Goal: Information Seeking & Learning: Learn about a topic

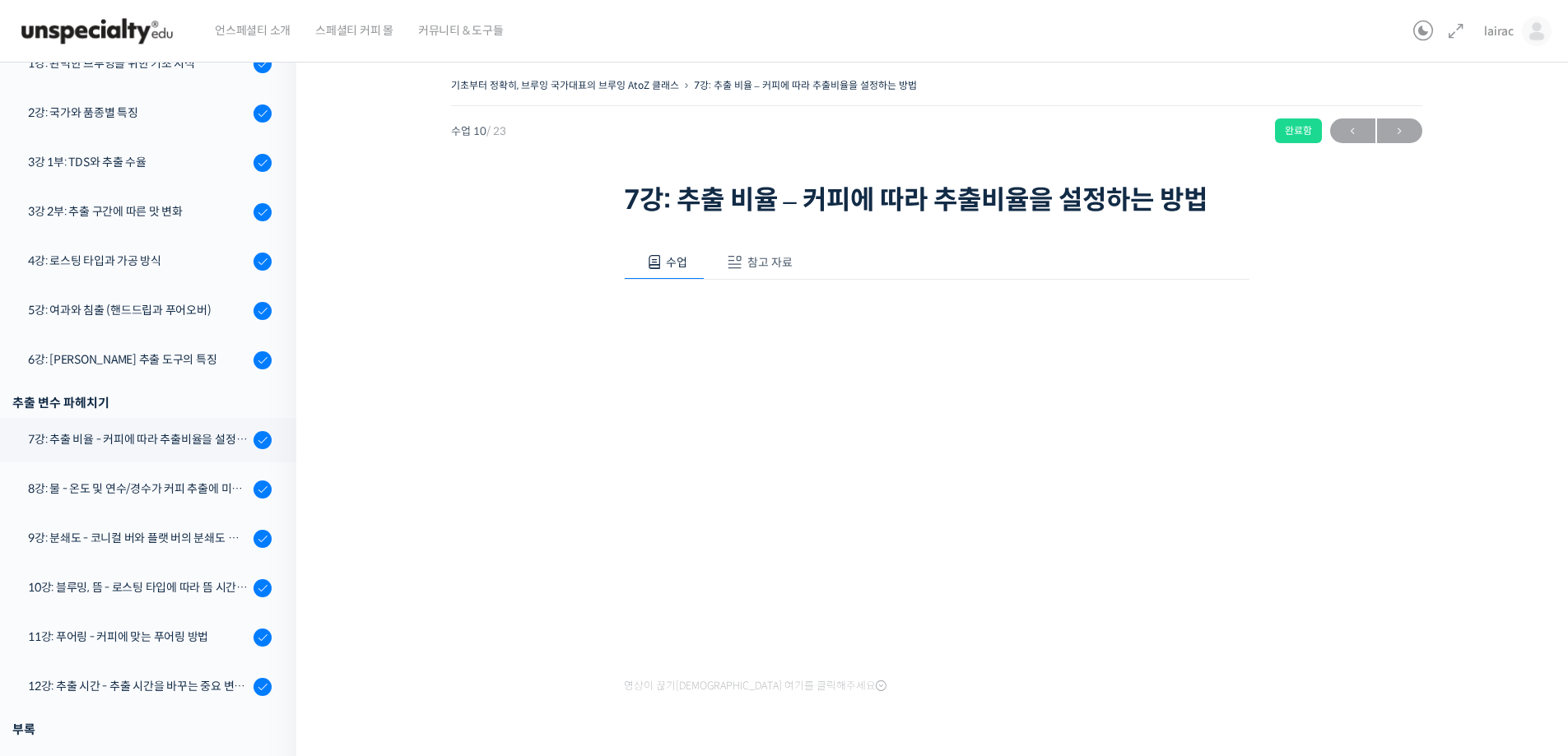
scroll to position [385, 0]
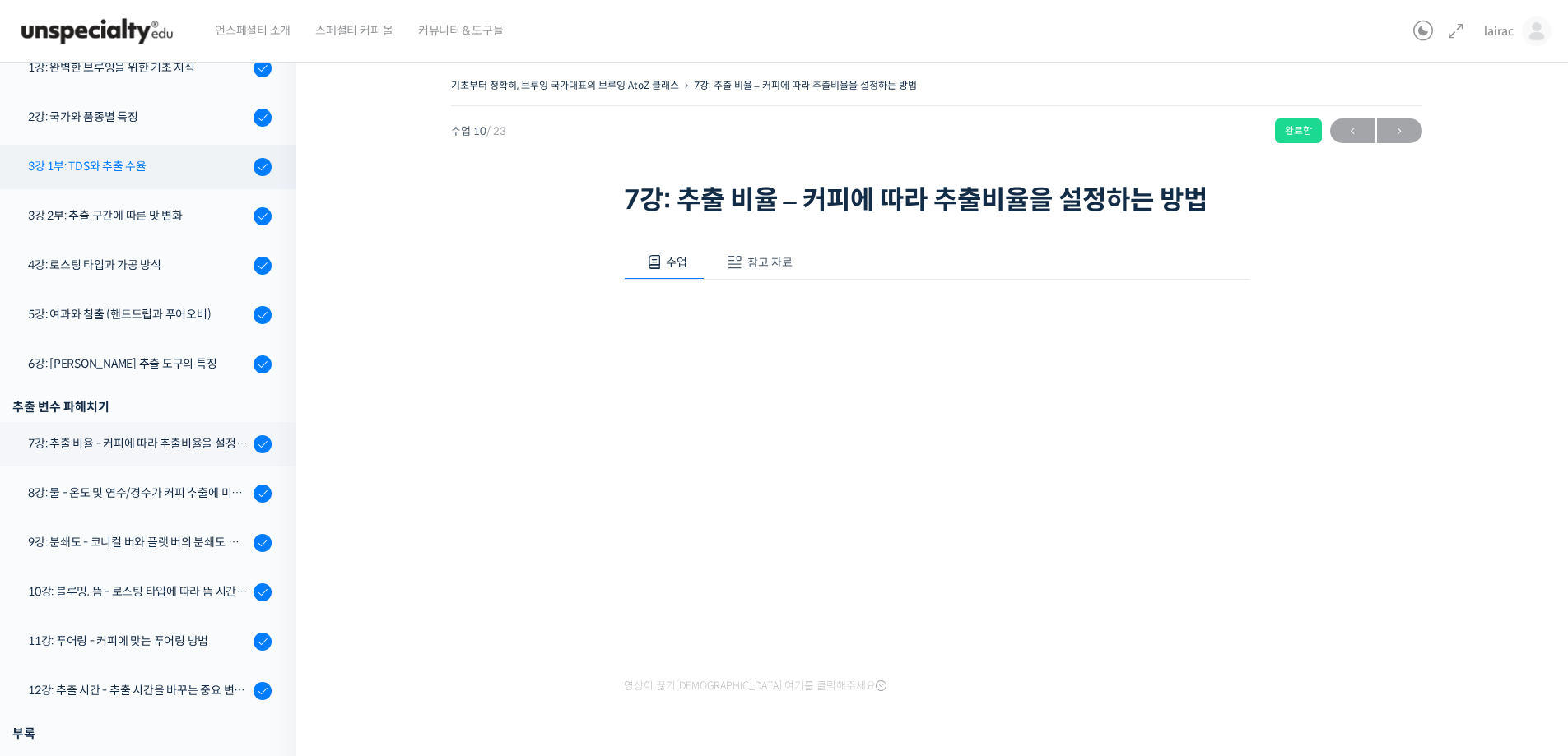
click at [146, 167] on div "3강 1부: TDS와 추출 수율" at bounding box center [137, 166] width 220 height 18
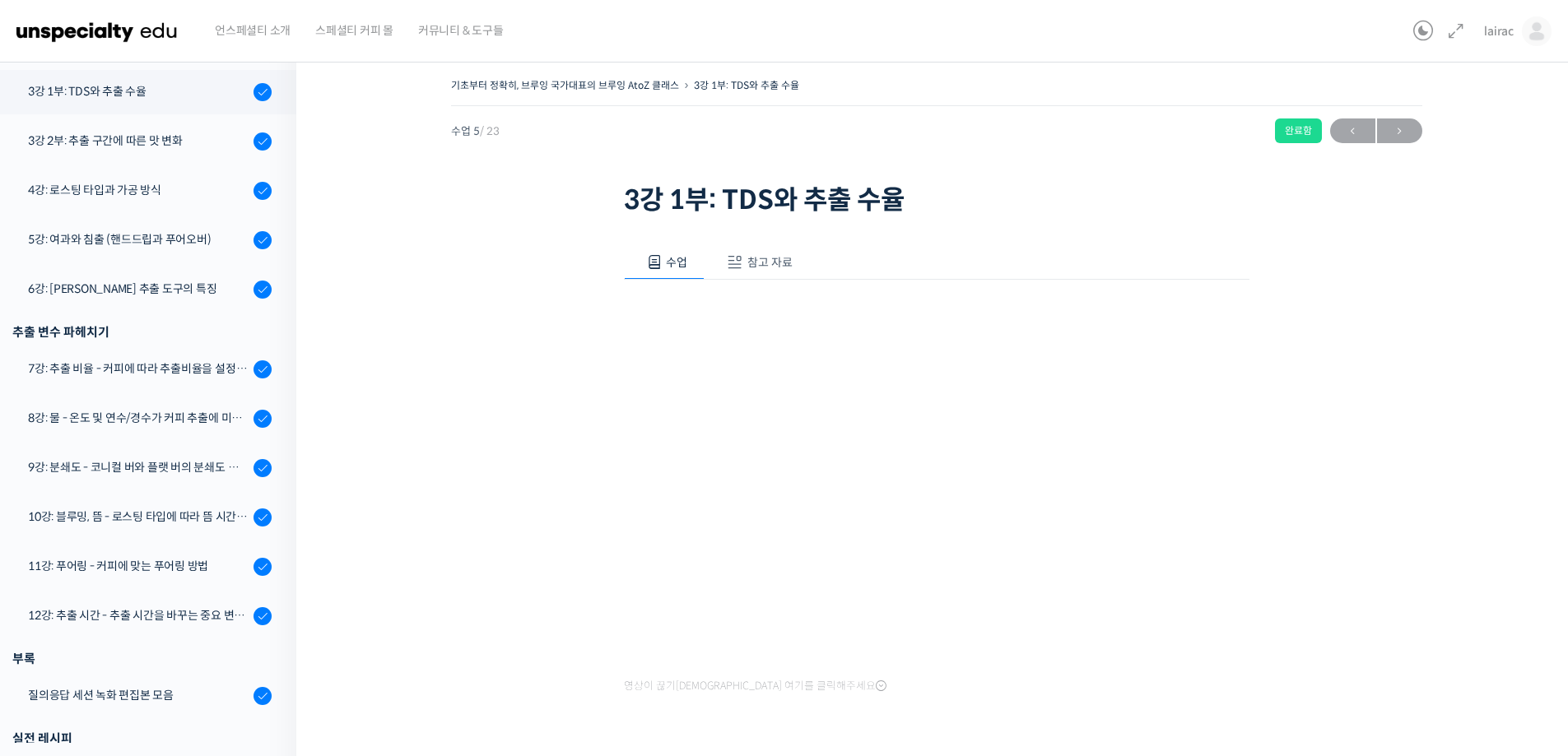
scroll to position [468, 0]
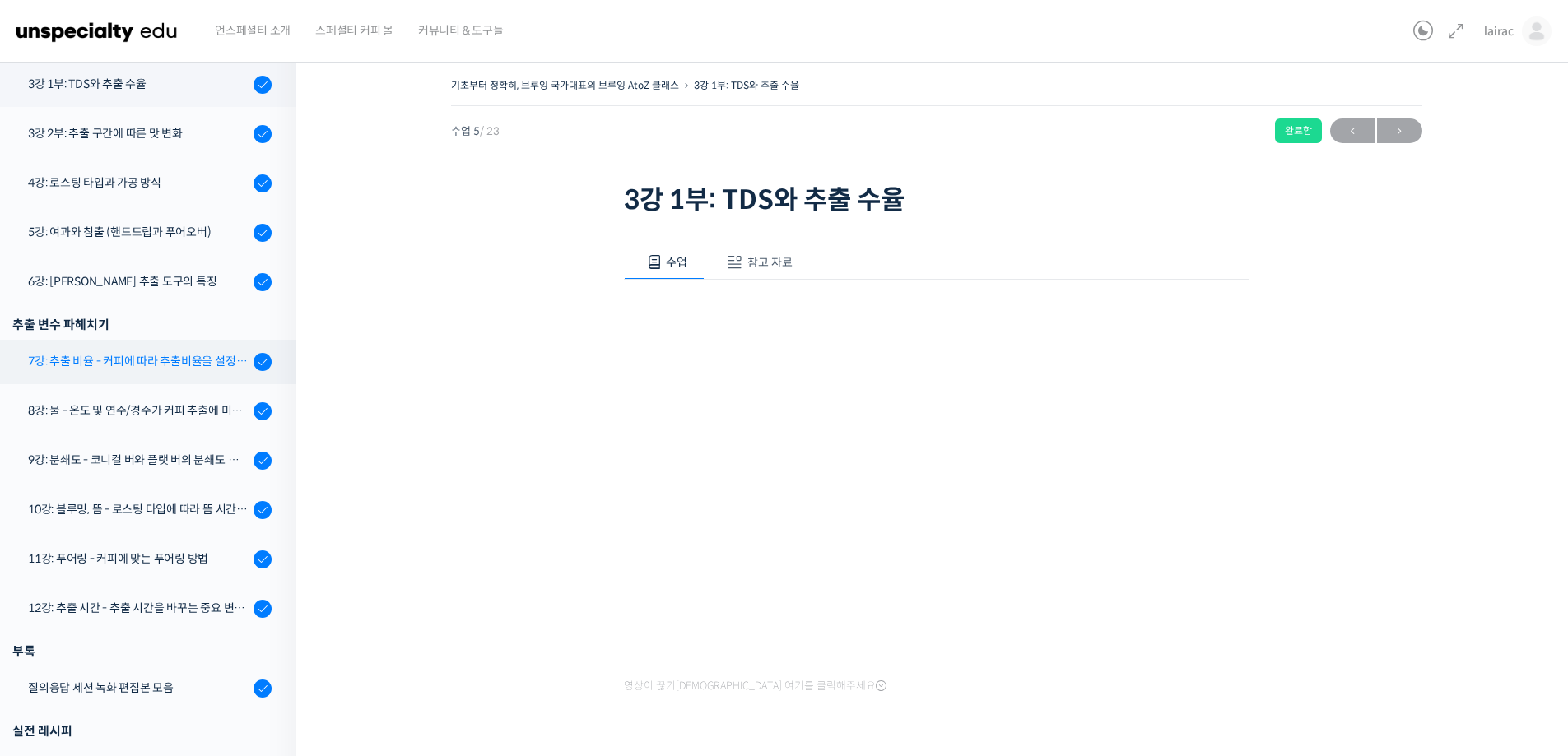
click at [180, 381] on link "7강: 추출 비율 - 커피에 따라 추출비율을 설정하는 방법" at bounding box center [144, 362] width 305 height 45
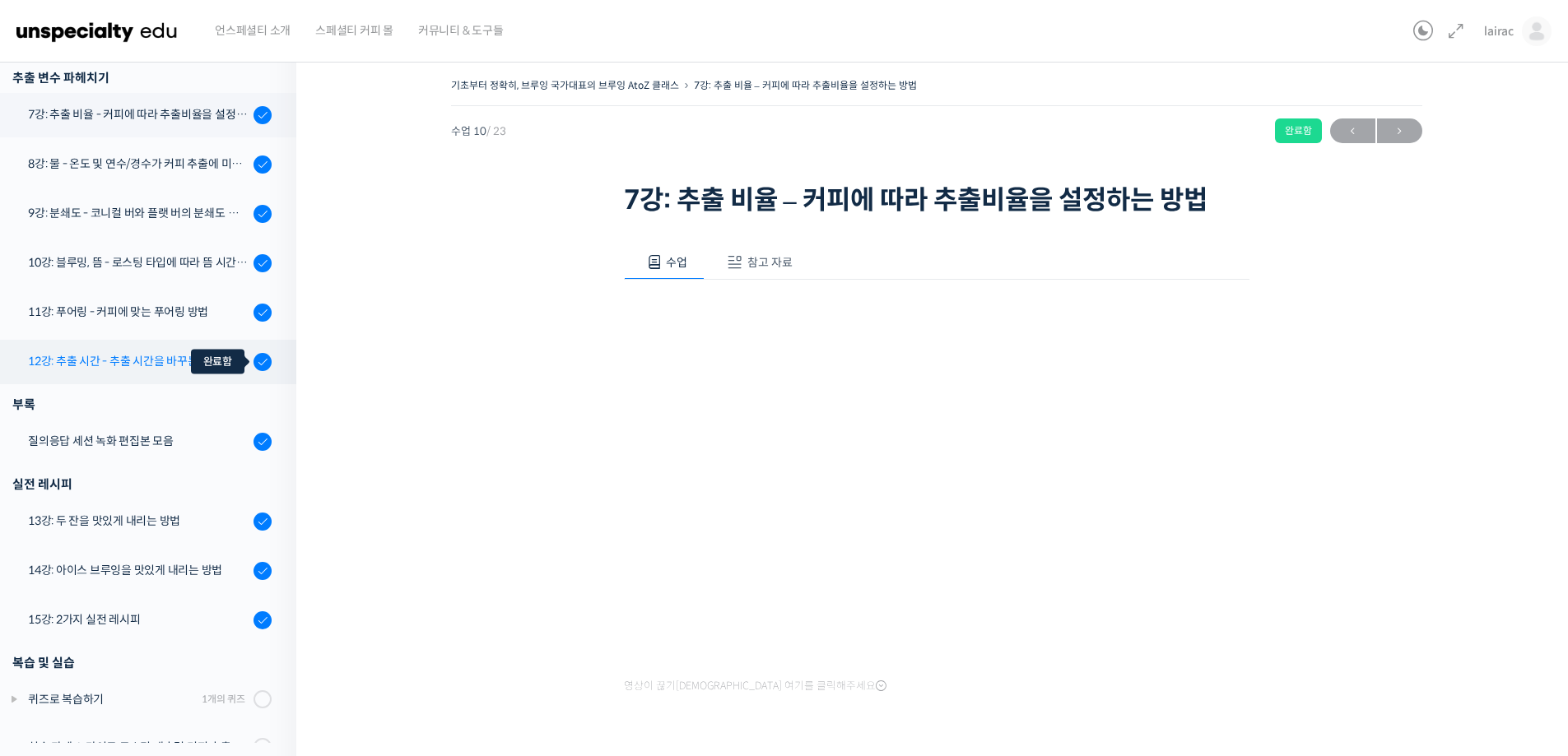
click at [253, 367] on div at bounding box center [262, 363] width 18 height 20
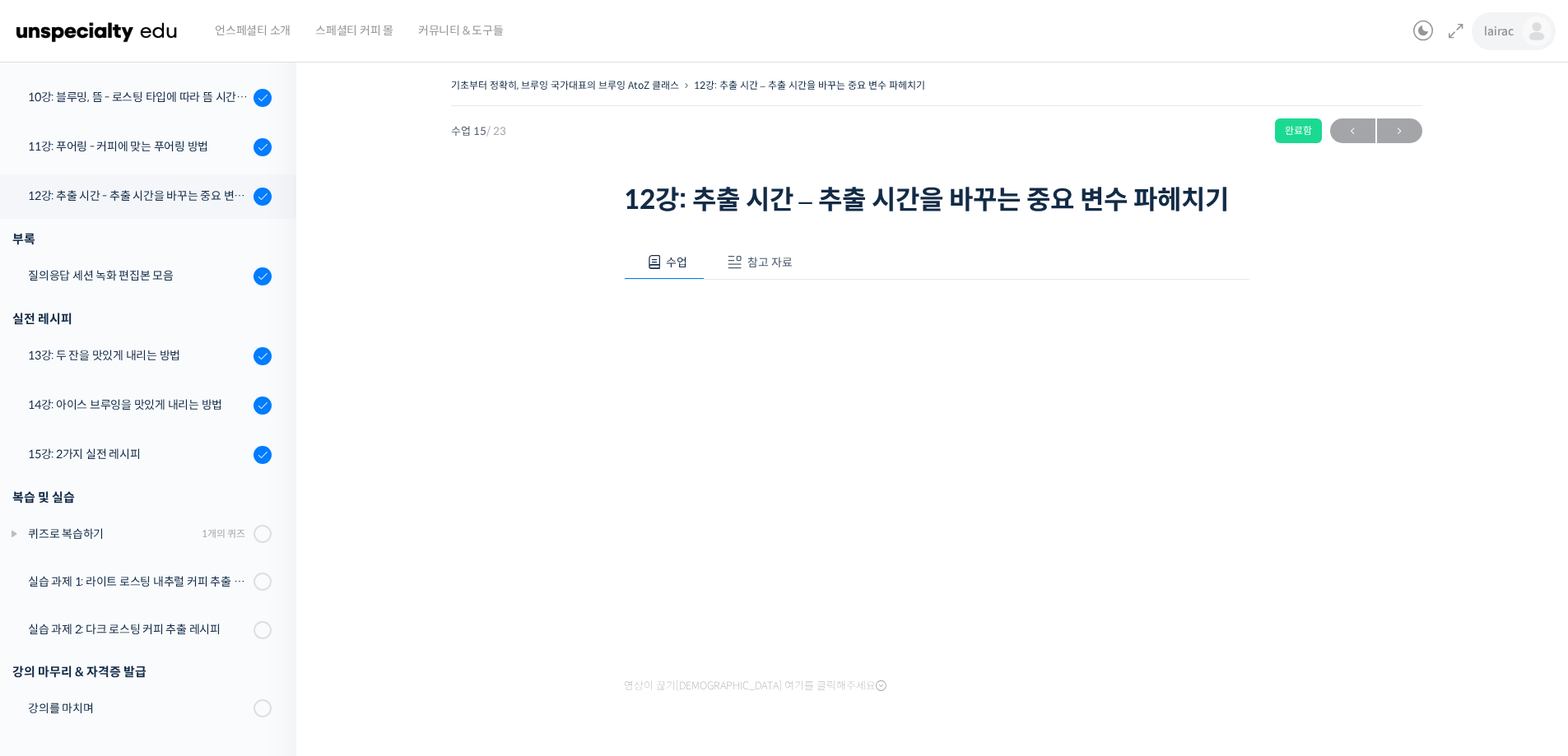
click at [1499, 28] on span "lairac" at bounding box center [1499, 31] width 30 height 15
click at [1441, 128] on span "내가 등록한 강의" at bounding box center [1439, 130] width 73 height 14
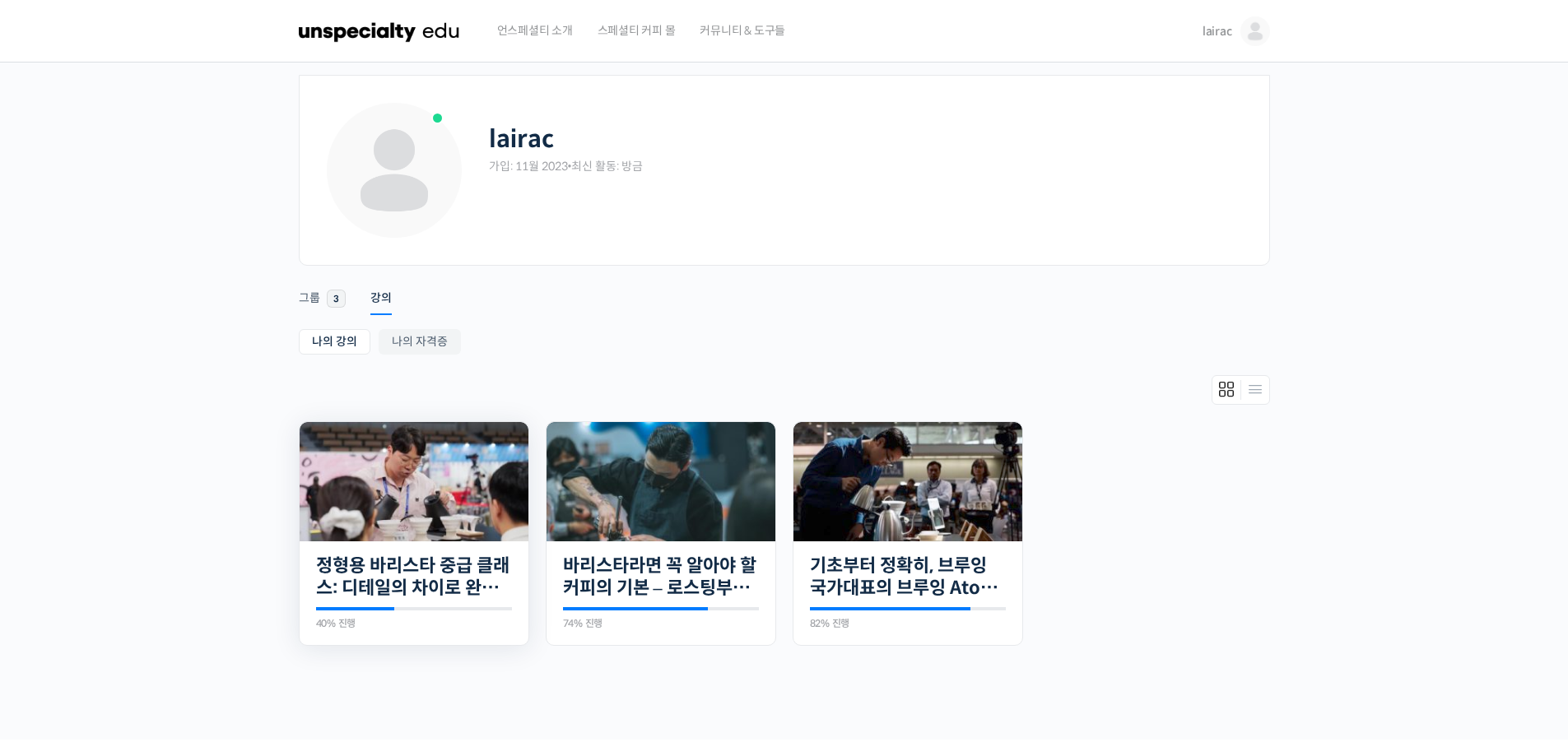
click at [367, 480] on img at bounding box center [414, 482] width 229 height 120
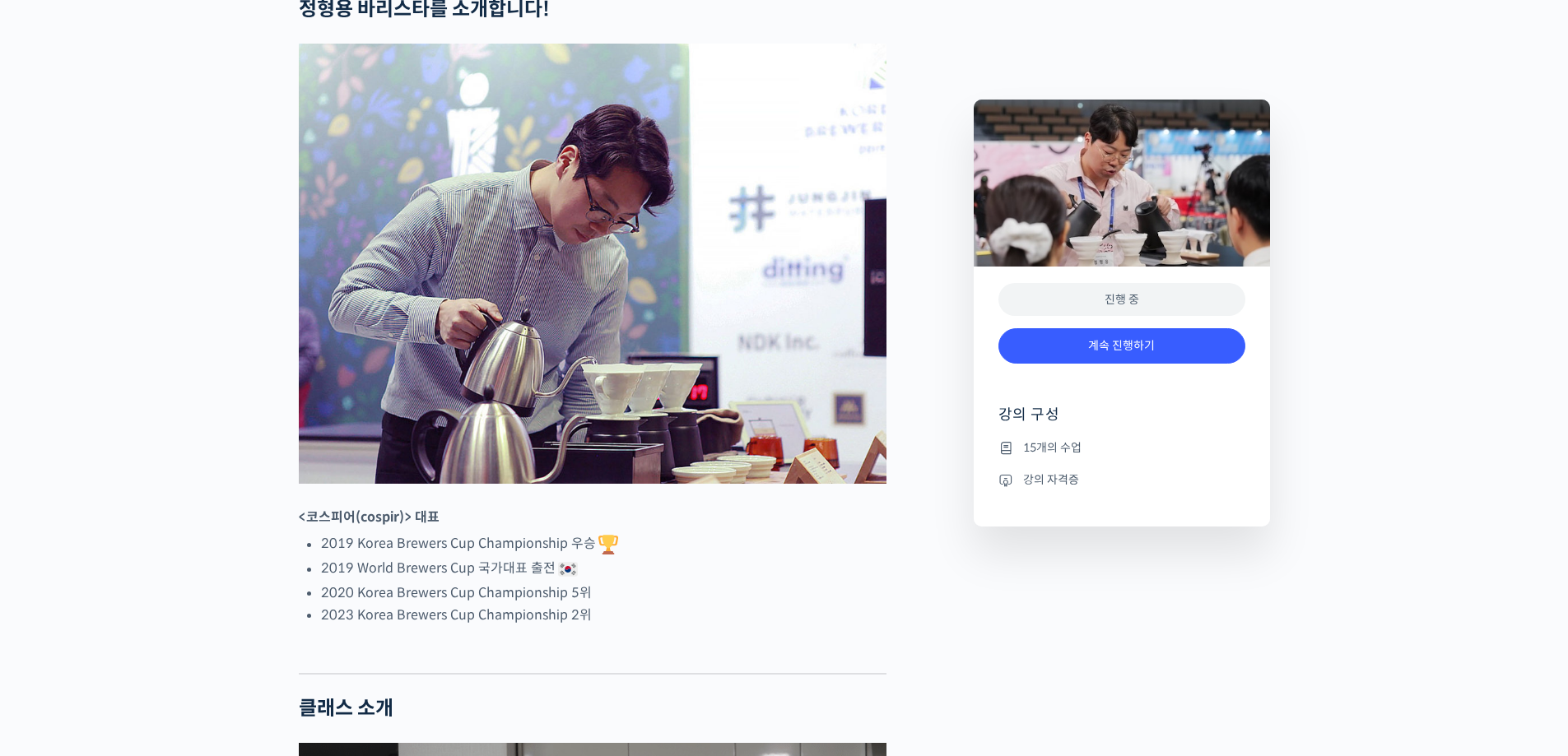
scroll to position [741, 0]
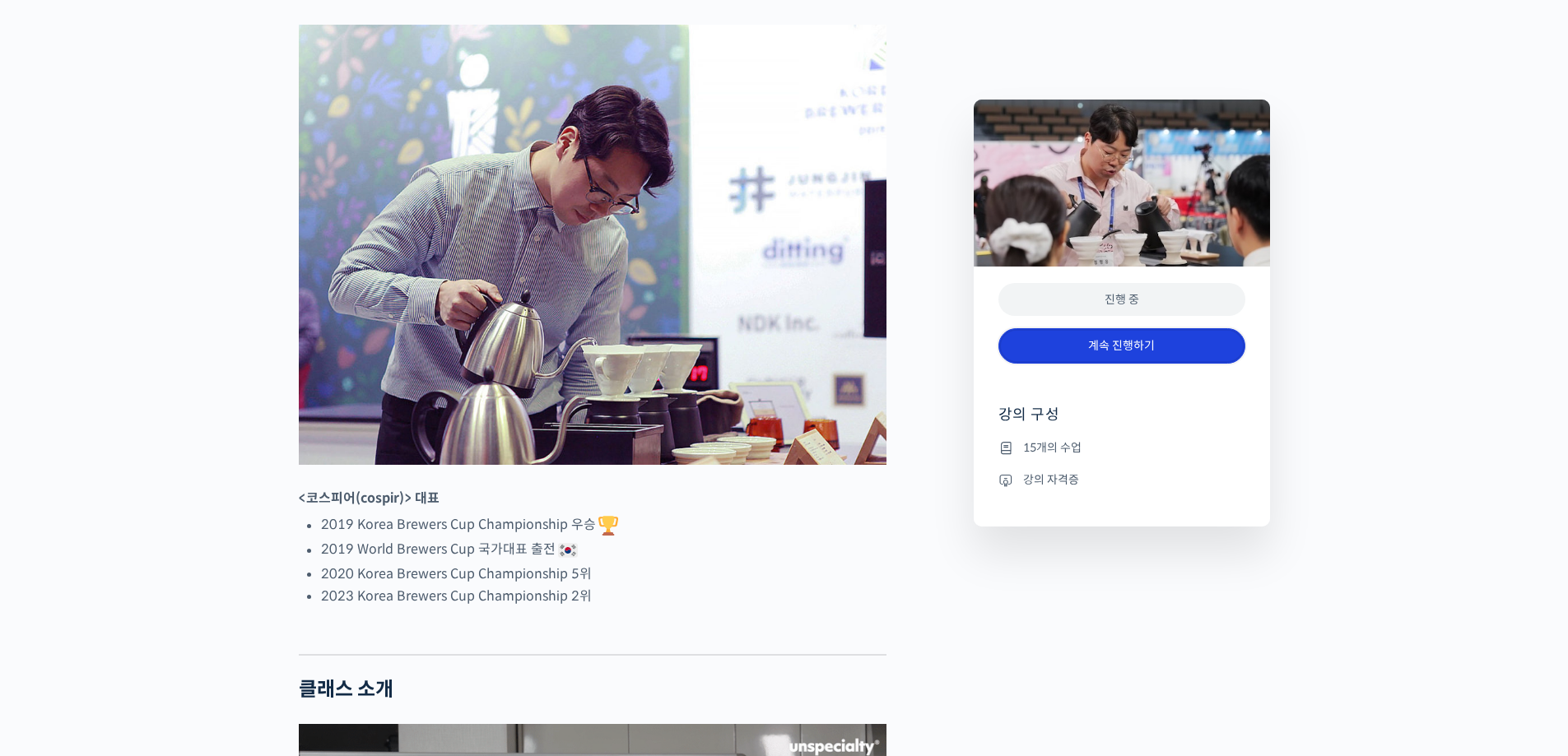
click at [1108, 337] on link "계속 진행하기" at bounding box center [1122, 347] width 247 height 36
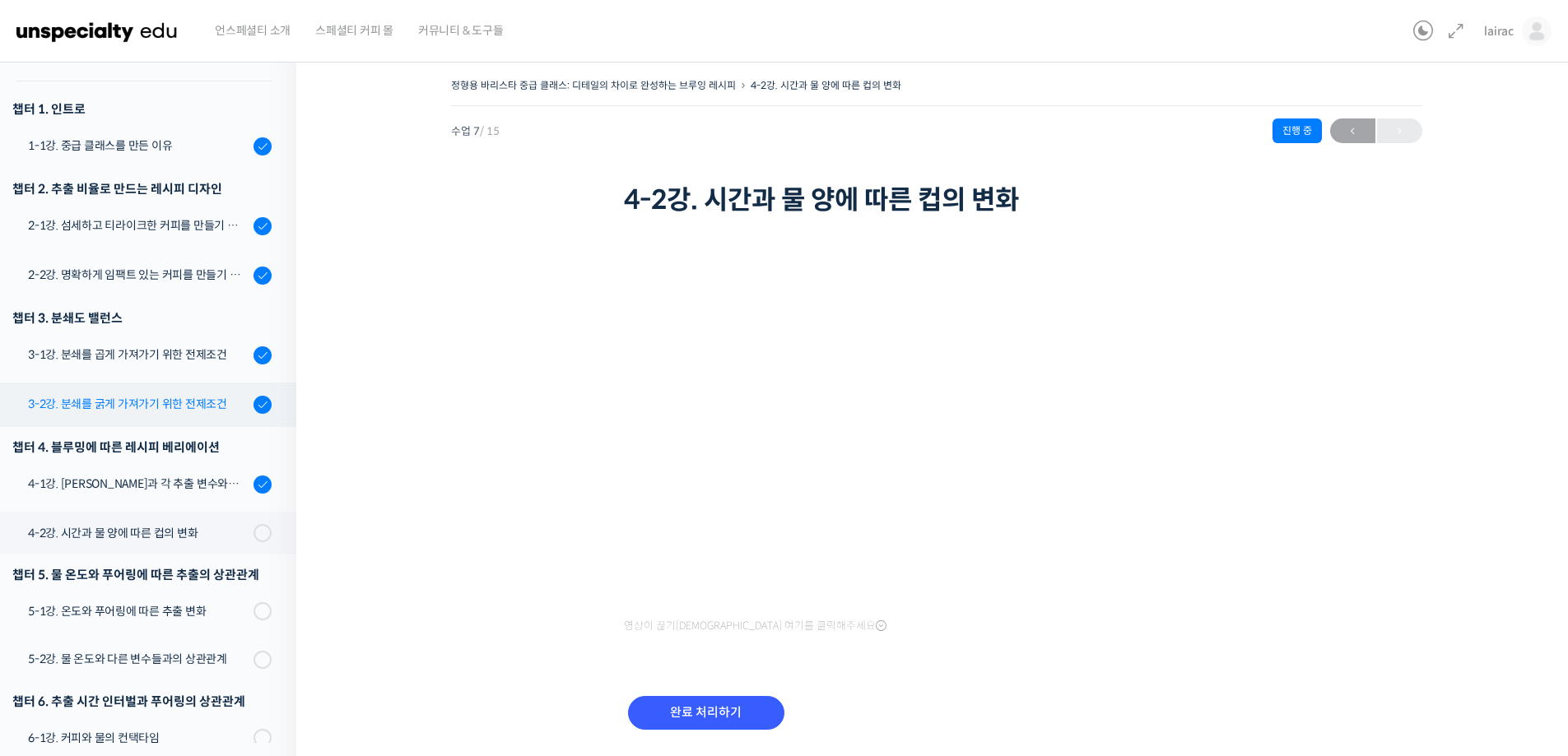
scroll to position [180, 0]
click at [105, 530] on div "4-2강. 시간과 물 양에 따른 컵의 변화" at bounding box center [137, 532] width 220 height 18
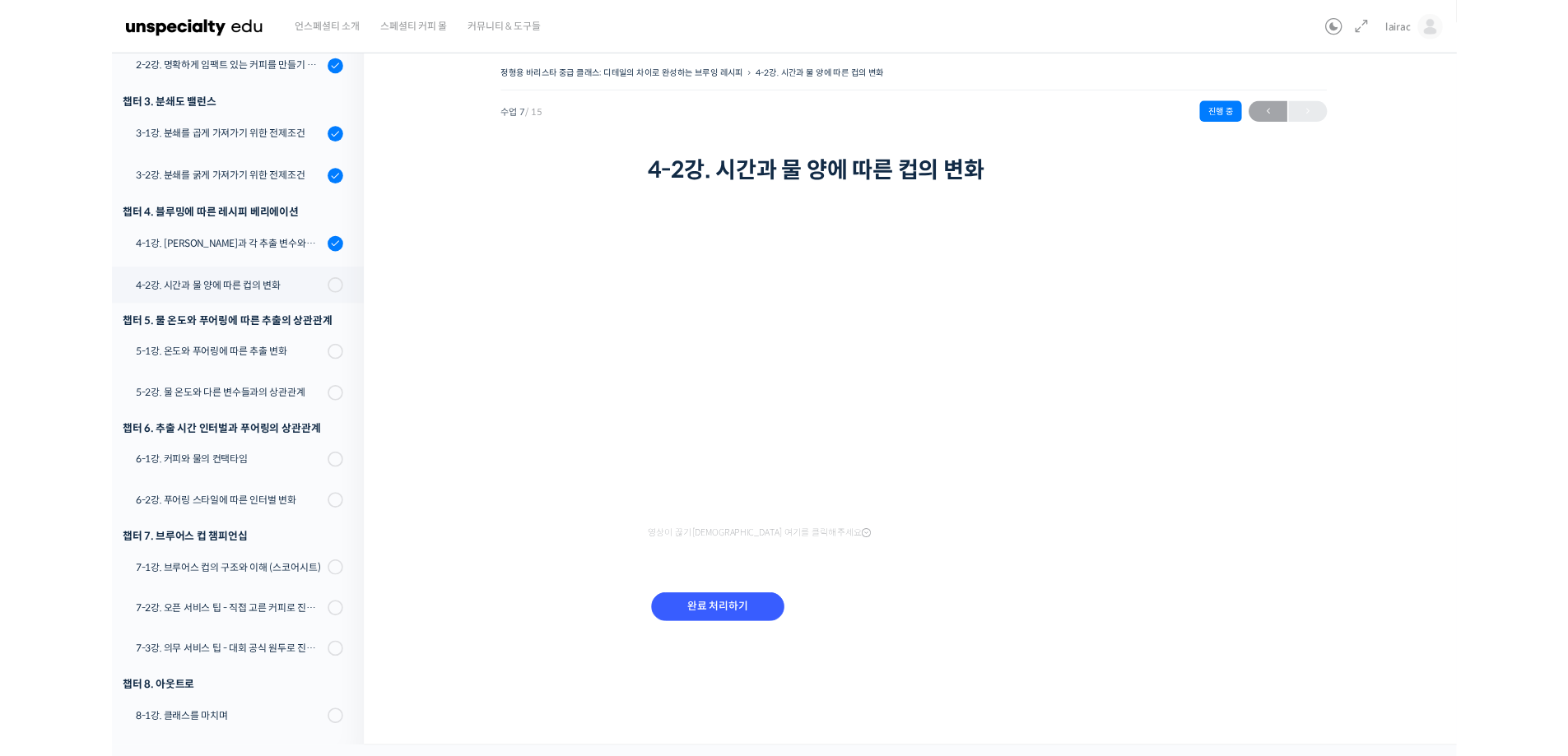
scroll to position [377, 0]
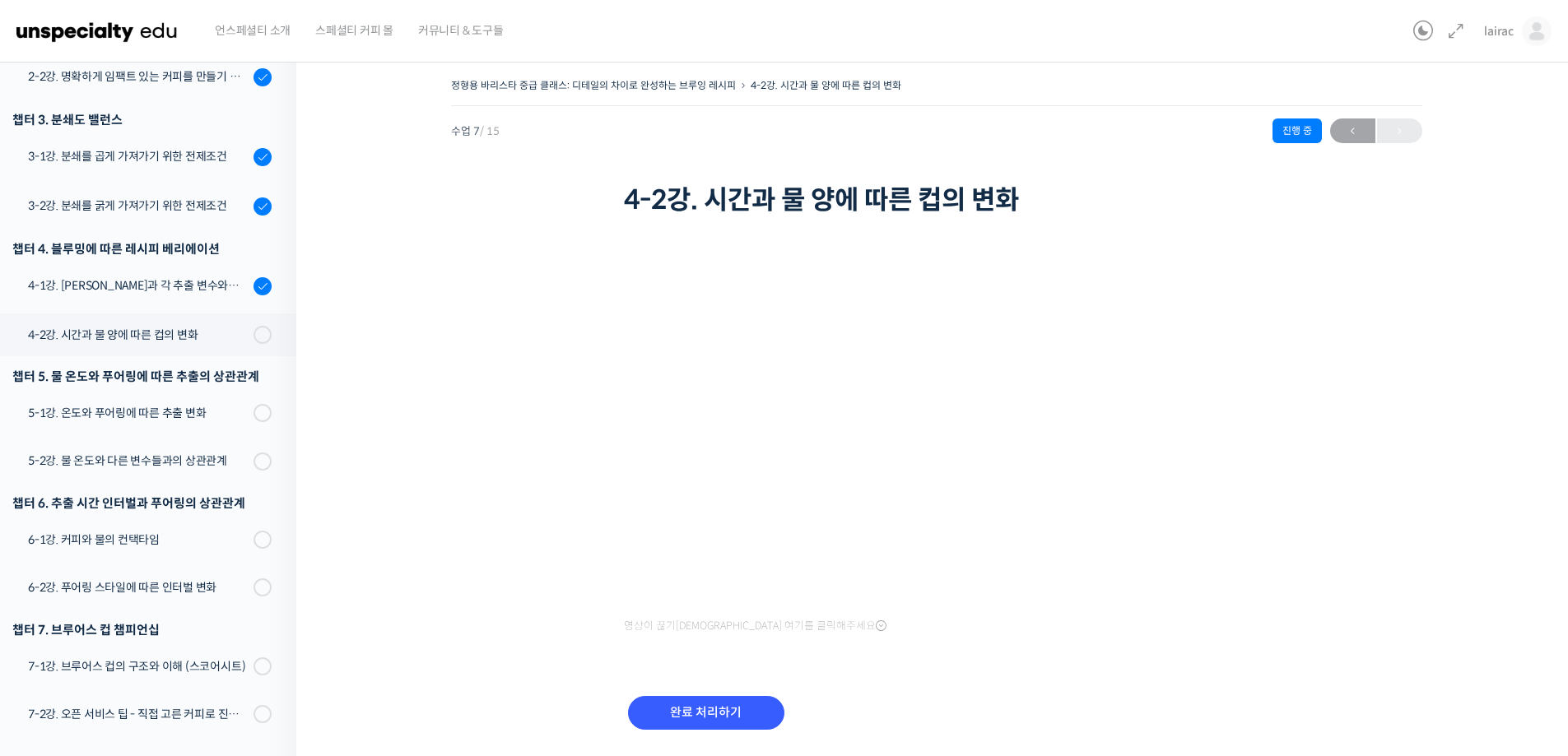
click at [1420, 627] on div "정형용 바리스타 중급 클래스: 디테일의 차이로 완성하는 브루잉 레시피 4-2강. 시간과 물 양에 따른 컵의 변화 진행 중 수업 7 / 15 진…" at bounding box center [935, 423] width 1115 height 699
click at [1444, 652] on div "정형용 바리스타 중급 클래스: 디테일의 차이로 완성하는 브루잉 레시피 4-2강. 시간과 물 양에 따른 컵의 변화 진행 중 수업 7 / 15 진…" at bounding box center [935, 423] width 1115 height 699
click at [1394, 404] on div "정형용 바리스타 중급 클래스: 디테일의 차이로 완성하는 브루잉 레시피 4-2강. 시간과 물 양에 따른 컵의 변화 진행 중 수업 7 / 15 진…" at bounding box center [935, 423] width 1115 height 699
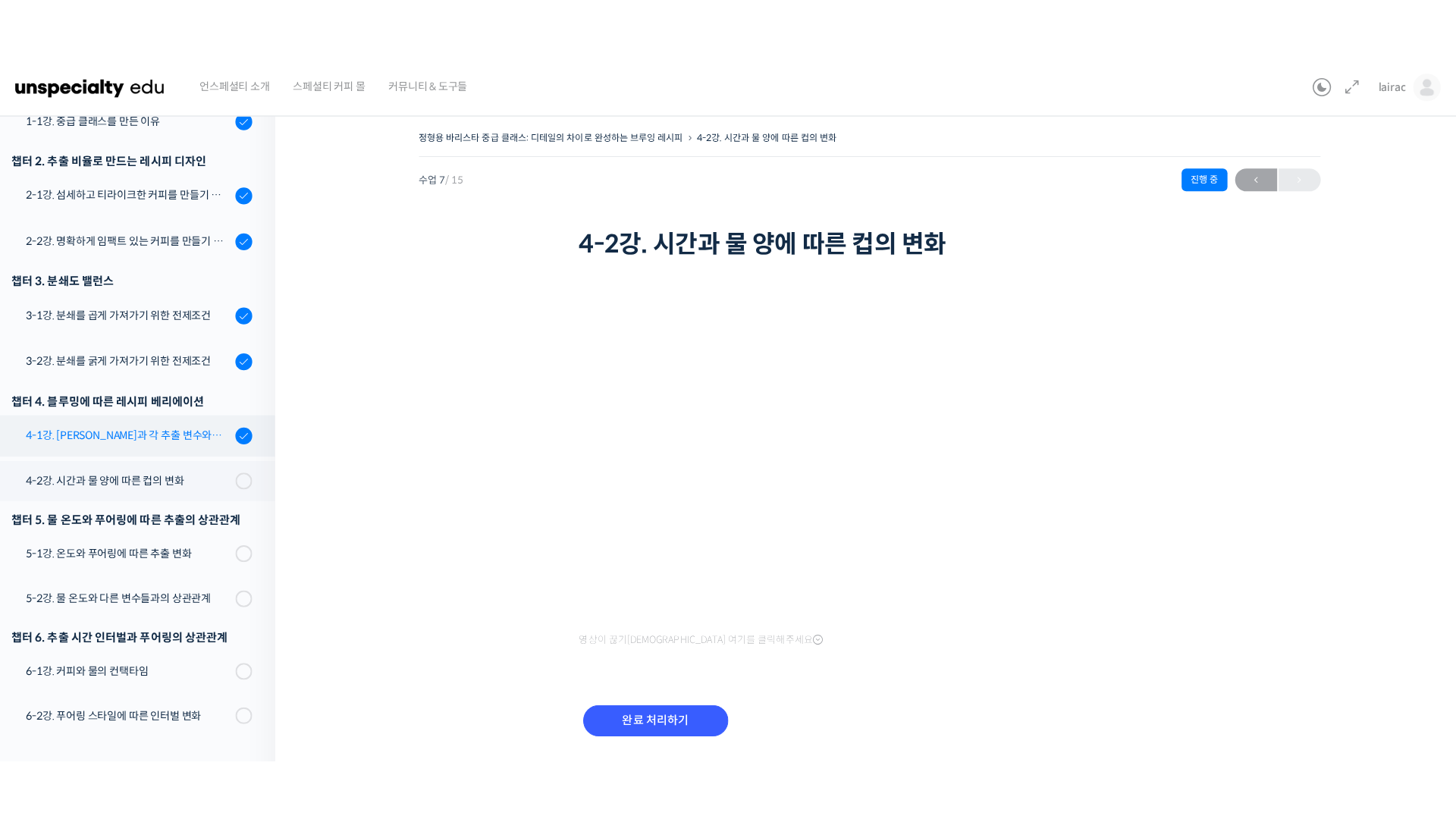
scroll to position [196, 0]
